Goal: Task Accomplishment & Management: Complete application form

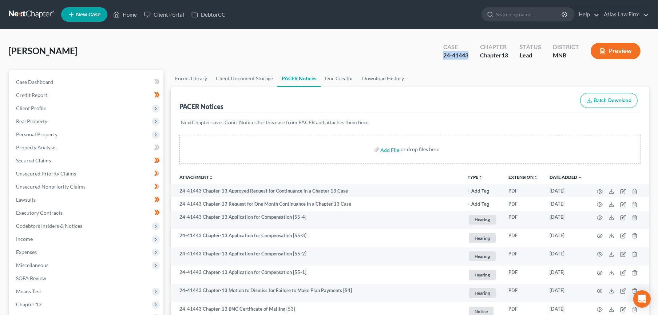
click at [30, 17] on link at bounding box center [32, 14] width 47 height 13
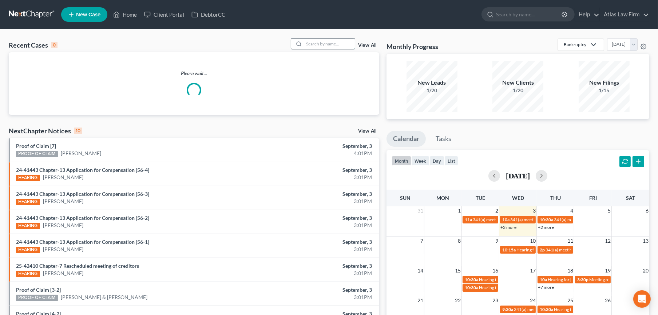
click at [320, 44] on input "search" at bounding box center [329, 44] width 51 height 11
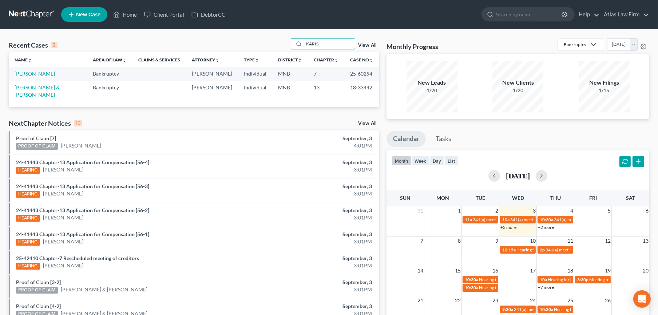
type input "KARIS"
click at [21, 73] on link "Asplin, Karis" at bounding box center [35, 74] width 40 height 6
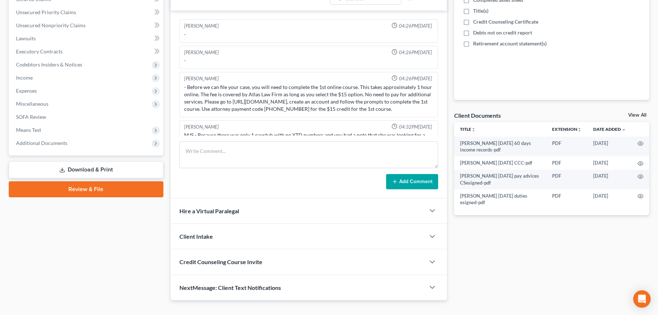
scroll to position [411, 0]
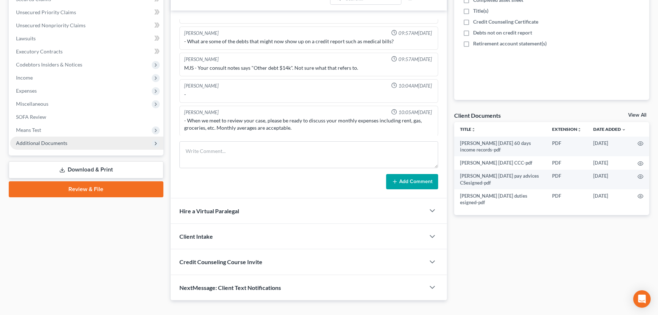
click at [62, 142] on span "Additional Documents" at bounding box center [41, 143] width 51 height 6
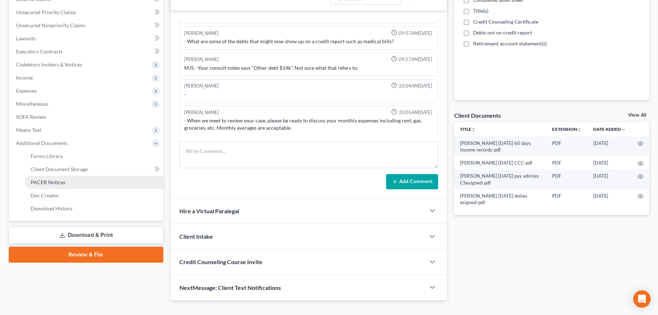
click at [65, 182] on link "PACER Notices" at bounding box center [94, 182] width 139 height 13
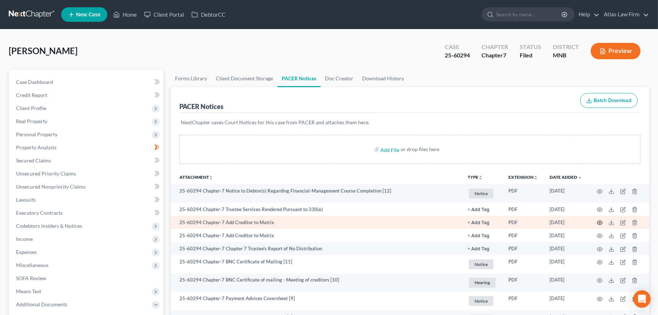
click at [599, 223] on circle "button" at bounding box center [599, 222] width 1 height 1
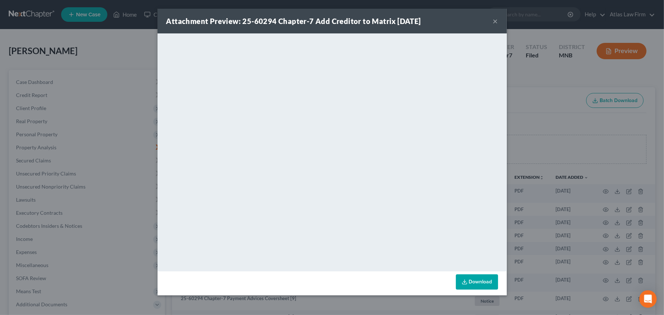
click at [495, 17] on button "×" at bounding box center [495, 21] width 5 height 9
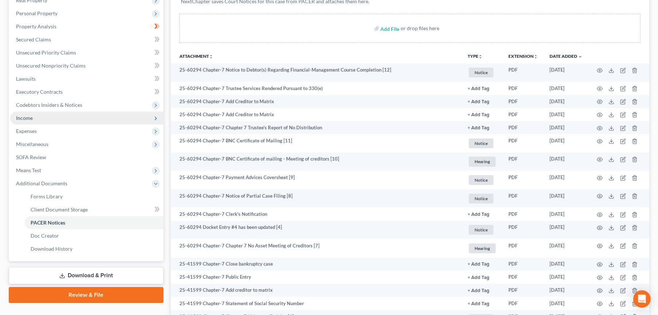
scroll to position [40, 0]
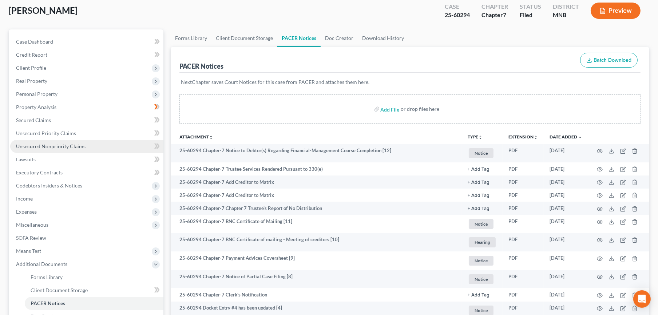
click at [36, 145] on span "Unsecured Nonpriority Claims" at bounding box center [50, 146] width 69 height 6
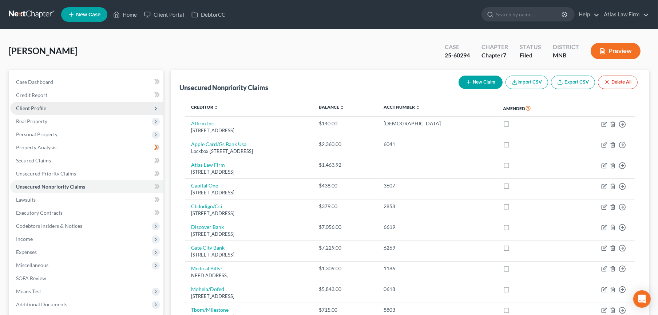
drag, startPoint x: 65, startPoint y: 103, endPoint x: 65, endPoint y: 110, distance: 6.9
click at [65, 103] on span "Client Profile" at bounding box center [86, 108] width 153 height 13
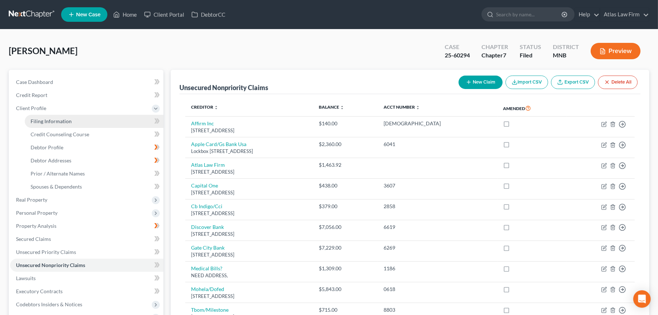
click at [70, 121] on link "Filing Information" at bounding box center [94, 121] width 139 height 13
select select "1"
select select "0"
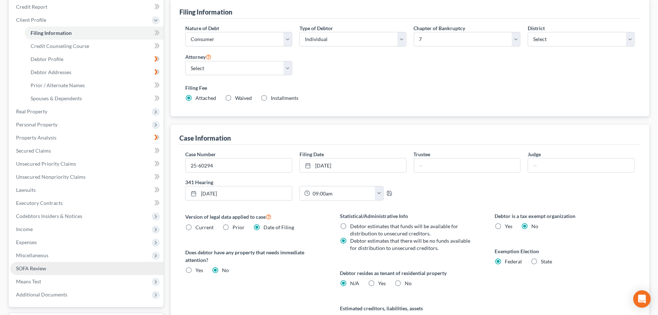
scroll to position [161, 0]
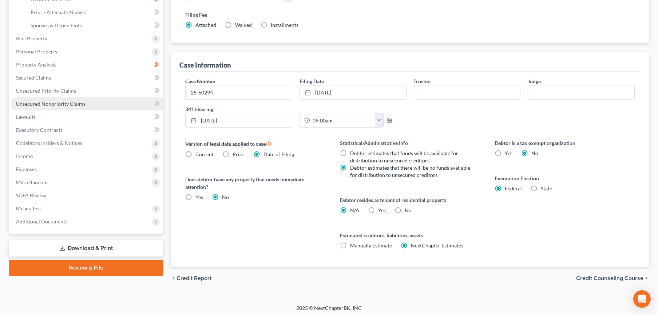
click at [43, 99] on link "Unsecured Nonpriority Claims" at bounding box center [86, 103] width 153 height 13
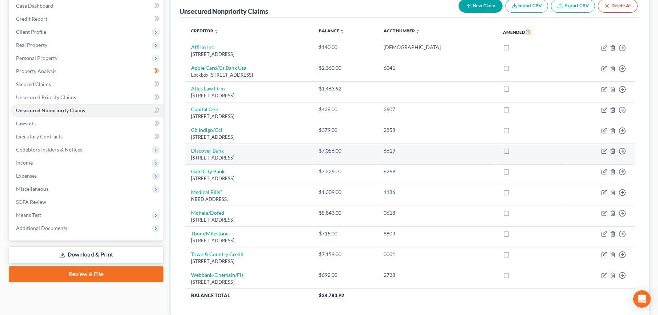
scroll to position [81, 0]
